Goal: Transaction & Acquisition: Obtain resource

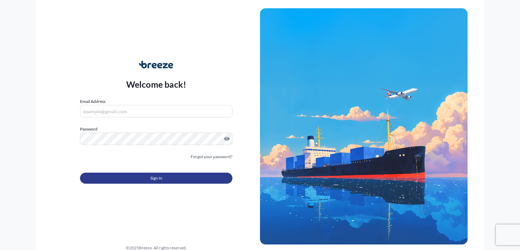
type input "[PERSON_NAME][EMAIL_ADDRESS][DOMAIN_NAME]"
click at [155, 179] on span "Sign In" at bounding box center [156, 177] width 12 height 7
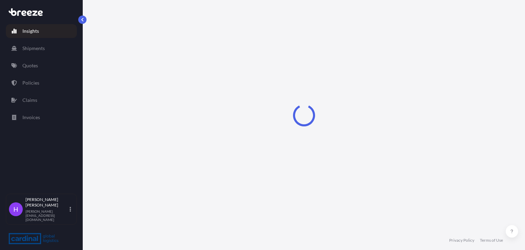
select select "2025"
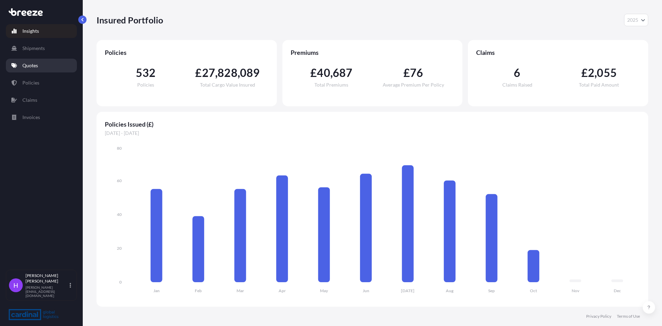
click at [28, 64] on p "Quotes" at bounding box center [30, 65] width 16 height 7
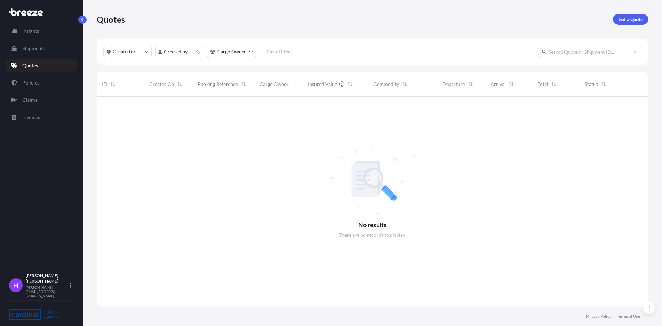
scroll to position [209, 546]
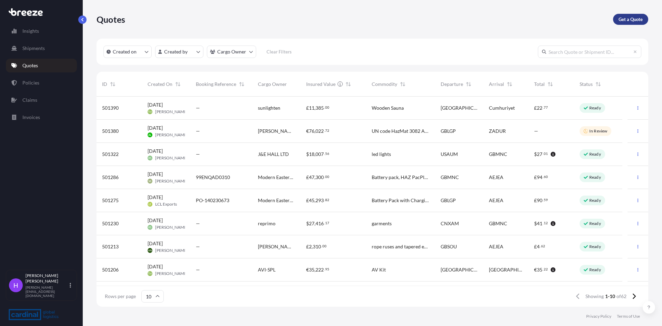
click at [520, 21] on p "Get a Quote" at bounding box center [630, 19] width 24 height 7
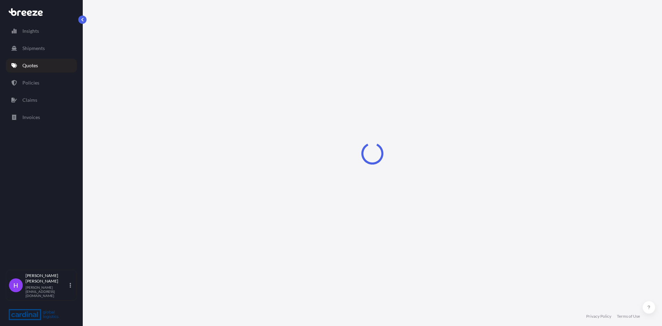
select select "Road"
select select "Sea"
select select "1"
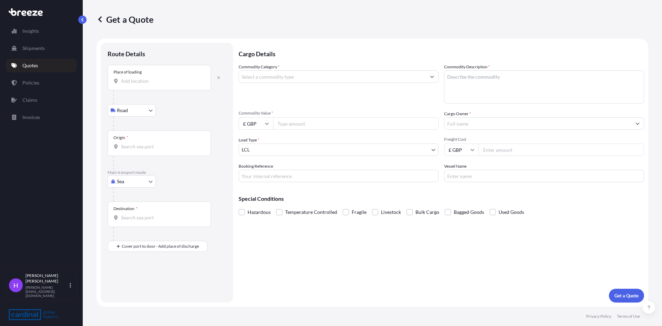
click at [131, 76] on div "Place of loading" at bounding box center [159, 78] width 103 height 26
click at [131, 78] on input "Place of loading" at bounding box center [161, 81] width 81 height 7
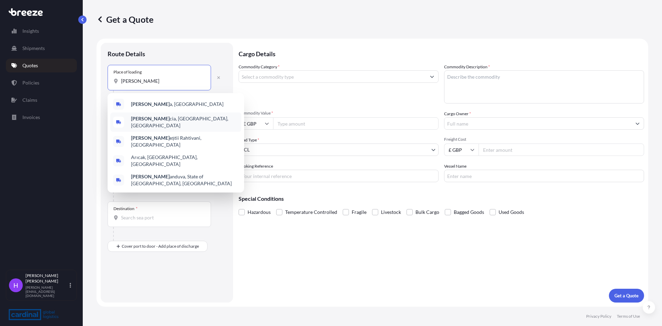
click at [160, 125] on div "[PERSON_NAME] cia, [GEOGRAPHIC_DATA], [GEOGRAPHIC_DATA]" at bounding box center [175, 121] width 131 height 19
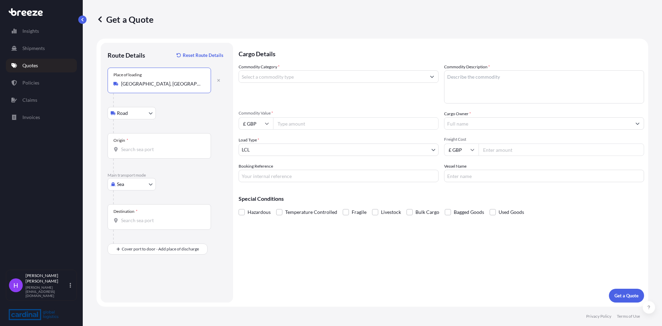
type input "[GEOGRAPHIC_DATA], [GEOGRAPHIC_DATA], [GEOGRAPHIC_DATA]"
click at [132, 151] on input "Origin *" at bounding box center [161, 149] width 81 height 7
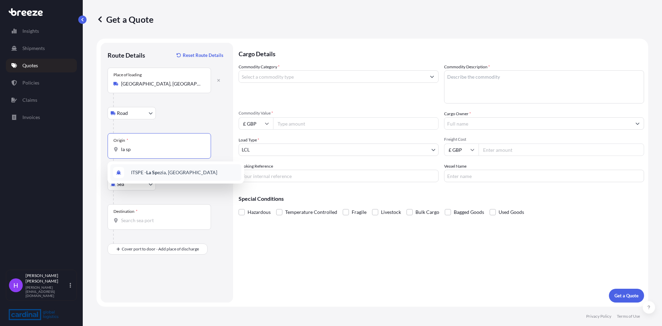
click at [147, 177] on div "ITSPE - [GEOGRAPHIC_DATA], [GEOGRAPHIC_DATA]" at bounding box center [175, 172] width 131 height 17
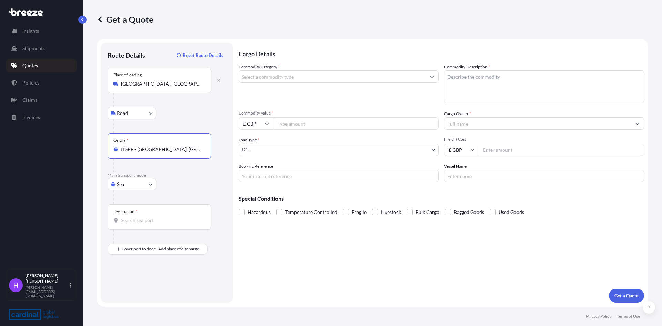
type input "ITSPE - [GEOGRAPHIC_DATA], [GEOGRAPHIC_DATA]"
click at [134, 221] on input "Destination *" at bounding box center [161, 220] width 81 height 7
type input "AUSYD - [GEOGRAPHIC_DATA], [GEOGRAPHIC_DATA]"
click at [255, 77] on input "Commodity Category *" at bounding box center [332, 76] width 187 height 12
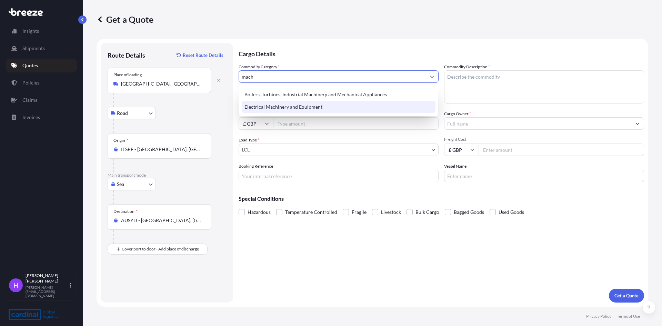
click at [268, 105] on div "Electrical Machinery and Equipment" at bounding box center [339, 107] width 194 height 12
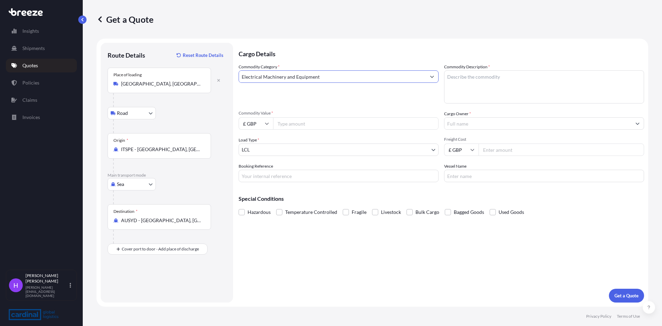
type input "Electrical Machinery and Equipment"
click at [453, 74] on textarea "Commodity Description *" at bounding box center [544, 86] width 200 height 33
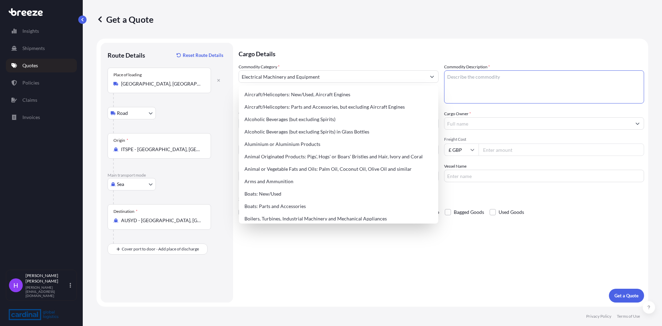
paste textarea "Refrigeration machinery/parts"
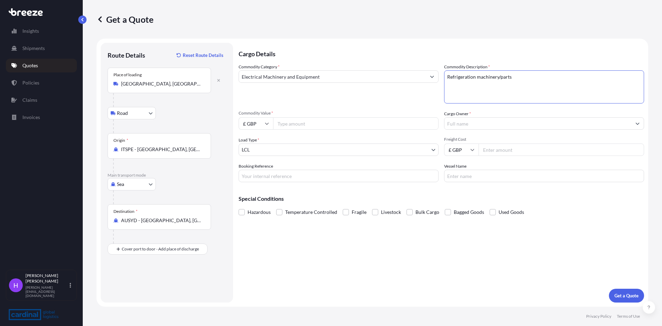
click at [500, 77] on textarea "Refrigeration machinery/parts" at bounding box center [544, 86] width 200 height 33
type textarea "Refrigeration machinery and parts"
click at [293, 121] on input "Commodity Value *" at bounding box center [355, 123] width 165 height 12
type input "44159"
click at [462, 121] on input "Cargo Owner *" at bounding box center [537, 123] width 187 height 12
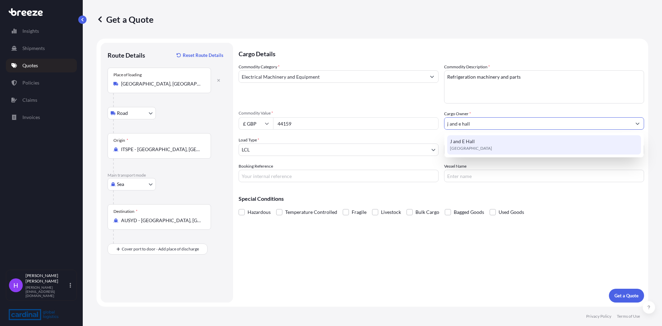
click at [468, 141] on span "J and E Hall" at bounding box center [462, 141] width 25 height 7
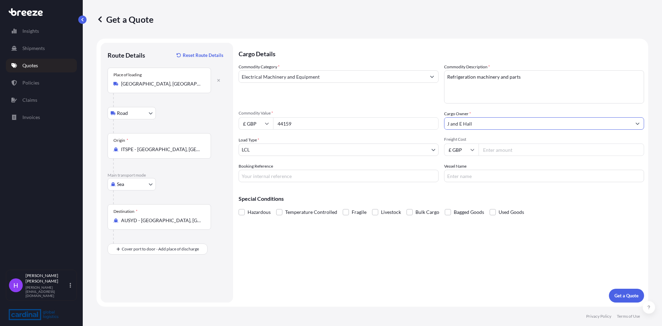
type input "J and E Hall"
click at [456, 147] on input "£ GBP" at bounding box center [461, 149] width 34 height 12
click at [460, 169] on div "€ EUR" at bounding box center [461, 168] width 29 height 13
type input "€ EUR"
click at [495, 152] on input "Freight Cost" at bounding box center [561, 149] width 165 height 12
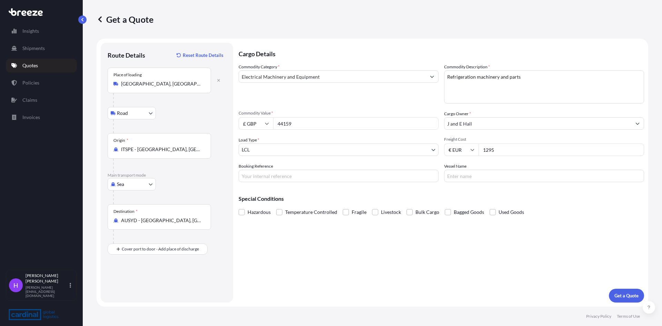
type input "1295"
click at [520, 193] on div "Special Conditions Hazardous Temperature Controlled Fragile Livestock Bulk Carg…" at bounding box center [441, 203] width 405 height 30
click at [520, 249] on p "Get a Quote" at bounding box center [626, 295] width 24 height 7
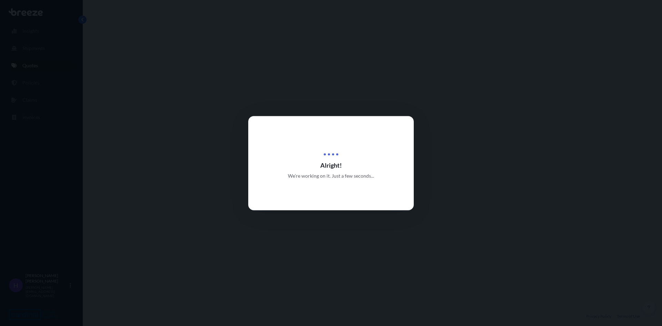
select select "Road"
select select "Sea"
select select "1"
